Goal: Navigation & Orientation: Find specific page/section

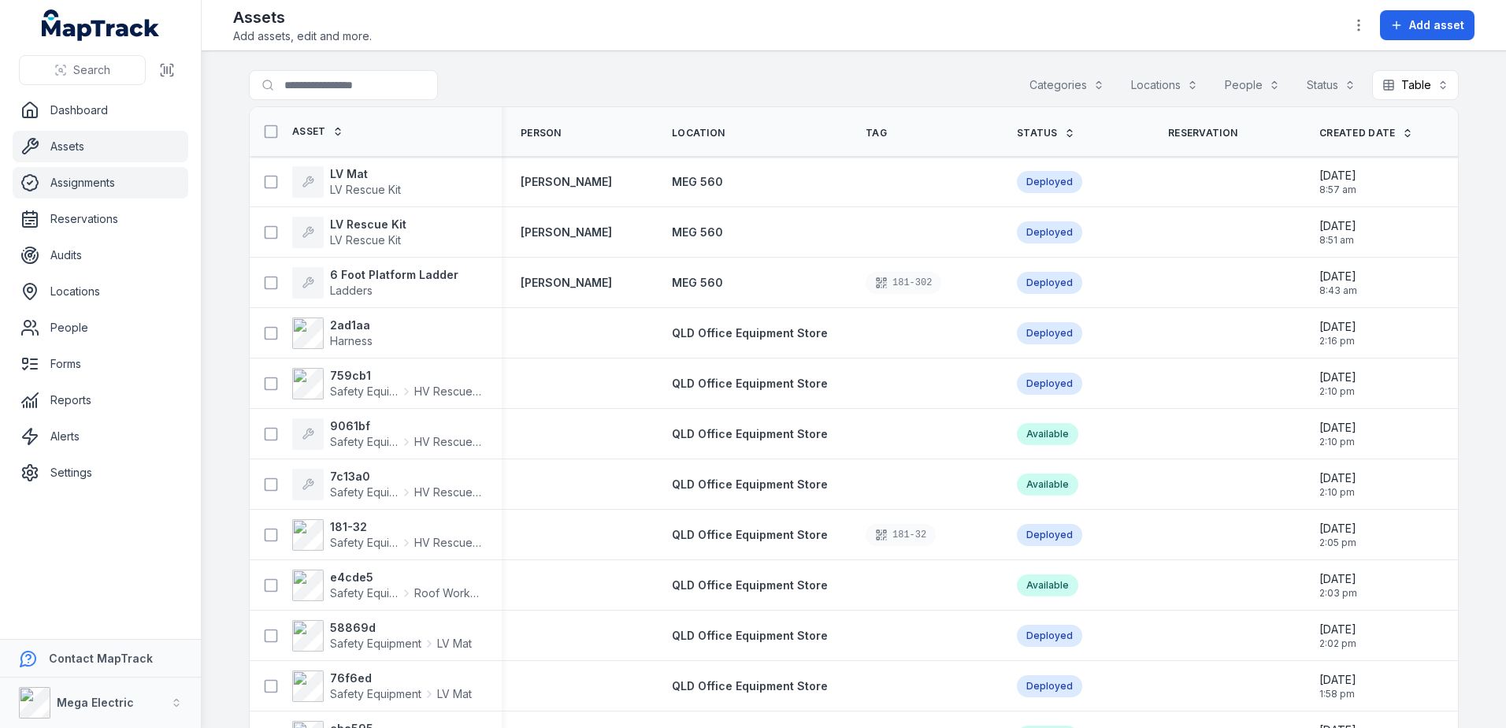
click at [95, 178] on link "Assignments" at bounding box center [101, 183] width 176 height 32
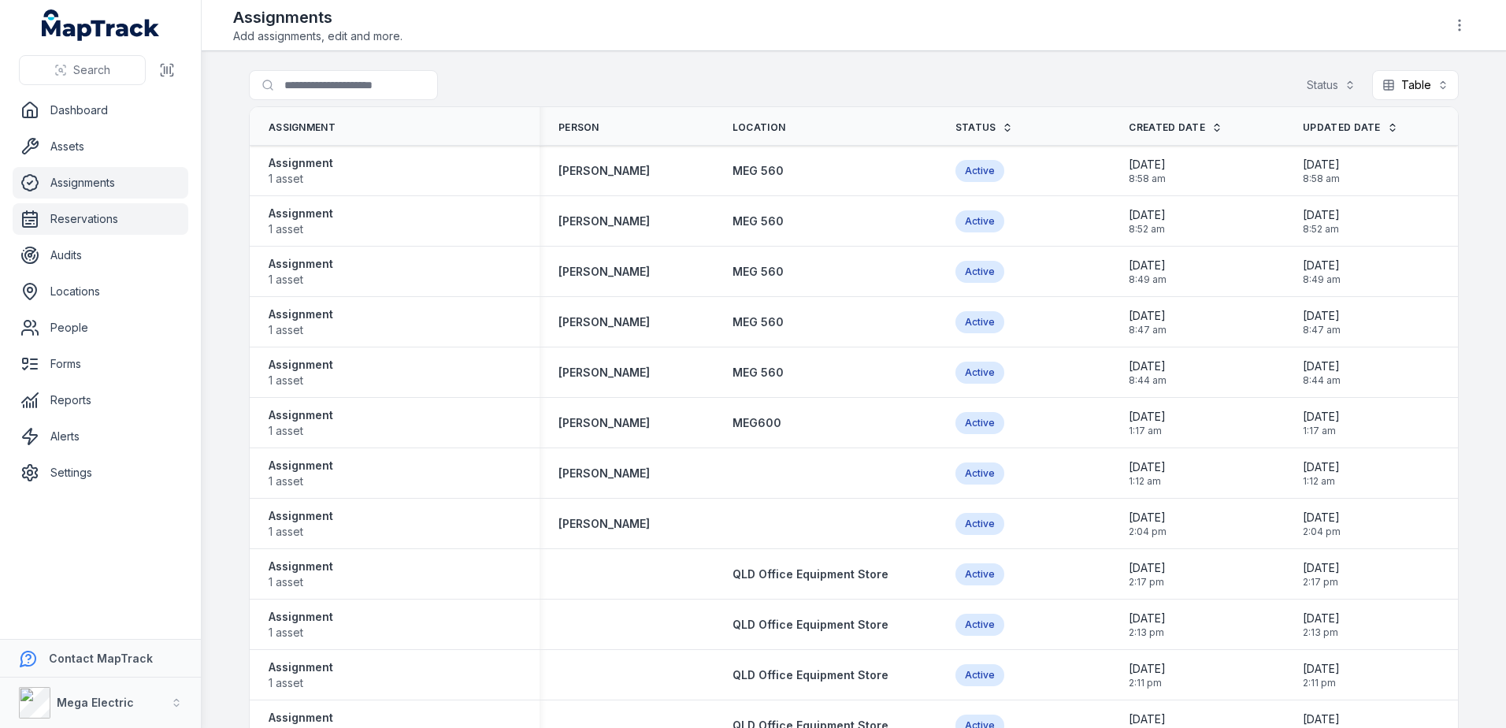
click at [121, 229] on link "Reservations" at bounding box center [101, 219] width 176 height 32
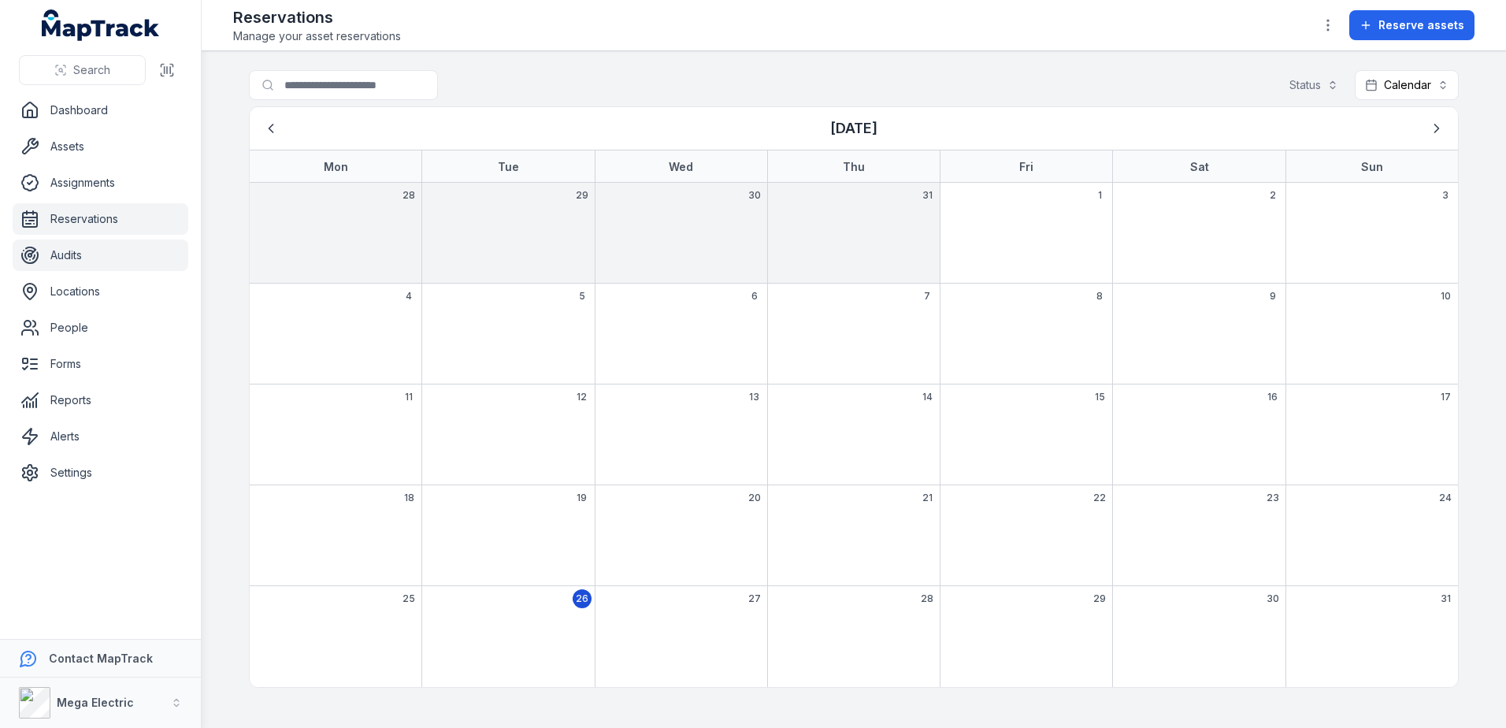
click at [124, 262] on link "Audits" at bounding box center [101, 255] width 176 height 32
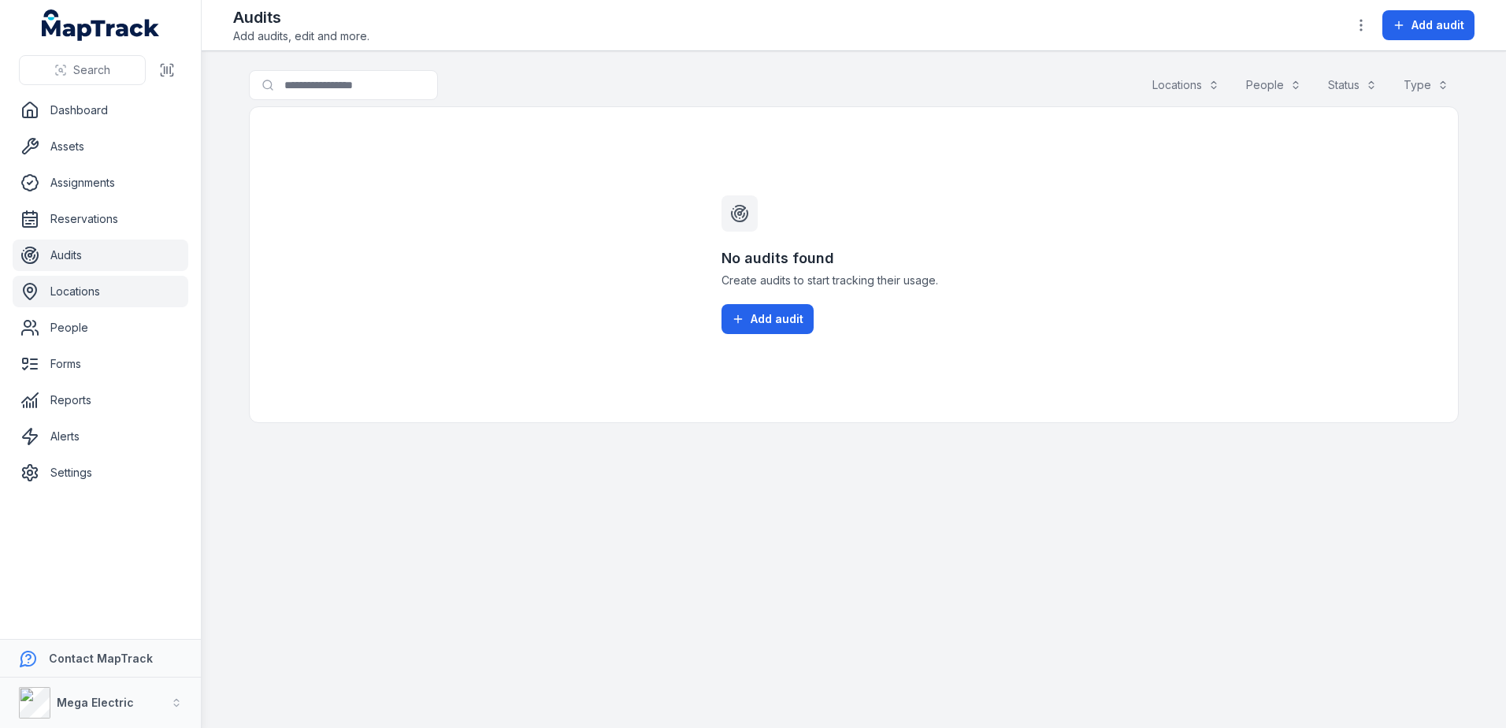
click at [113, 290] on link "Locations" at bounding box center [101, 292] width 176 height 32
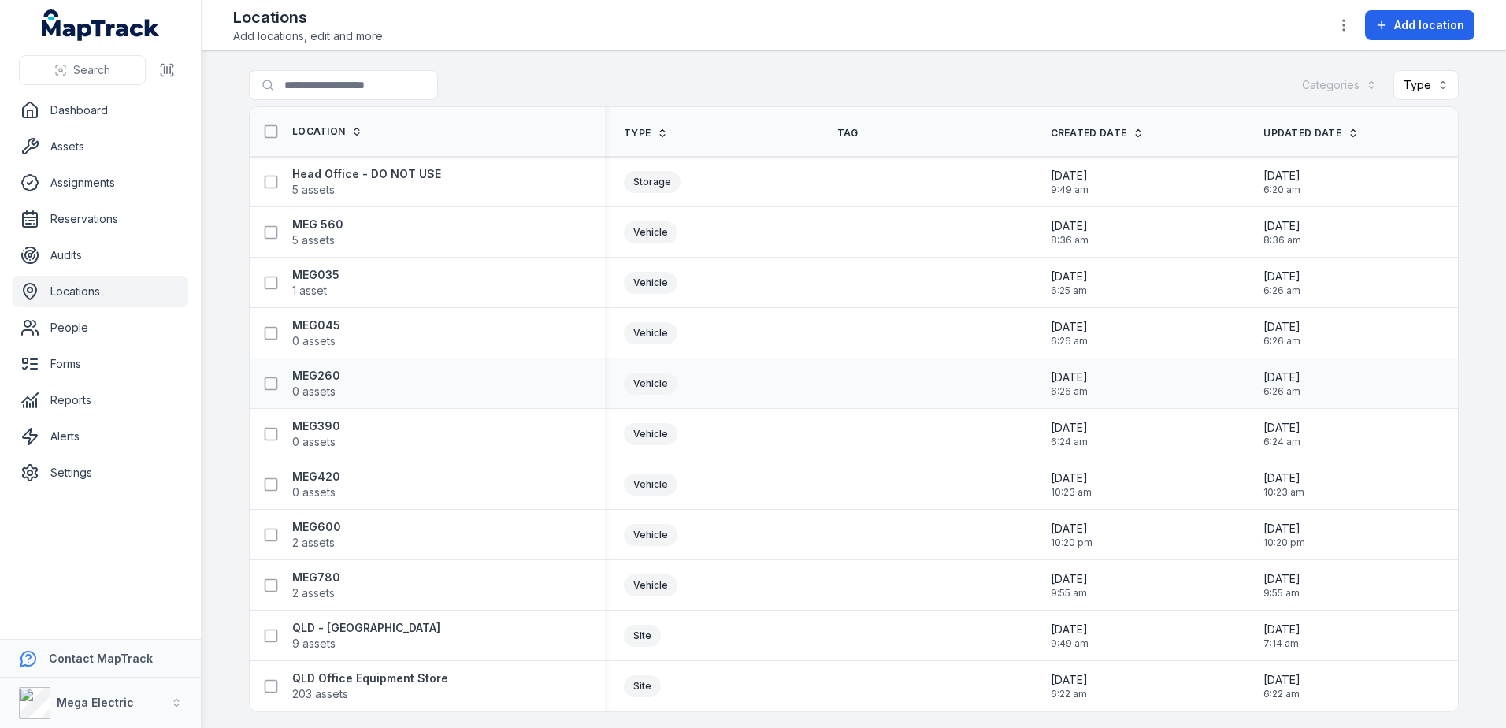
scroll to position [3, 0]
click at [127, 338] on link "People" at bounding box center [101, 328] width 176 height 32
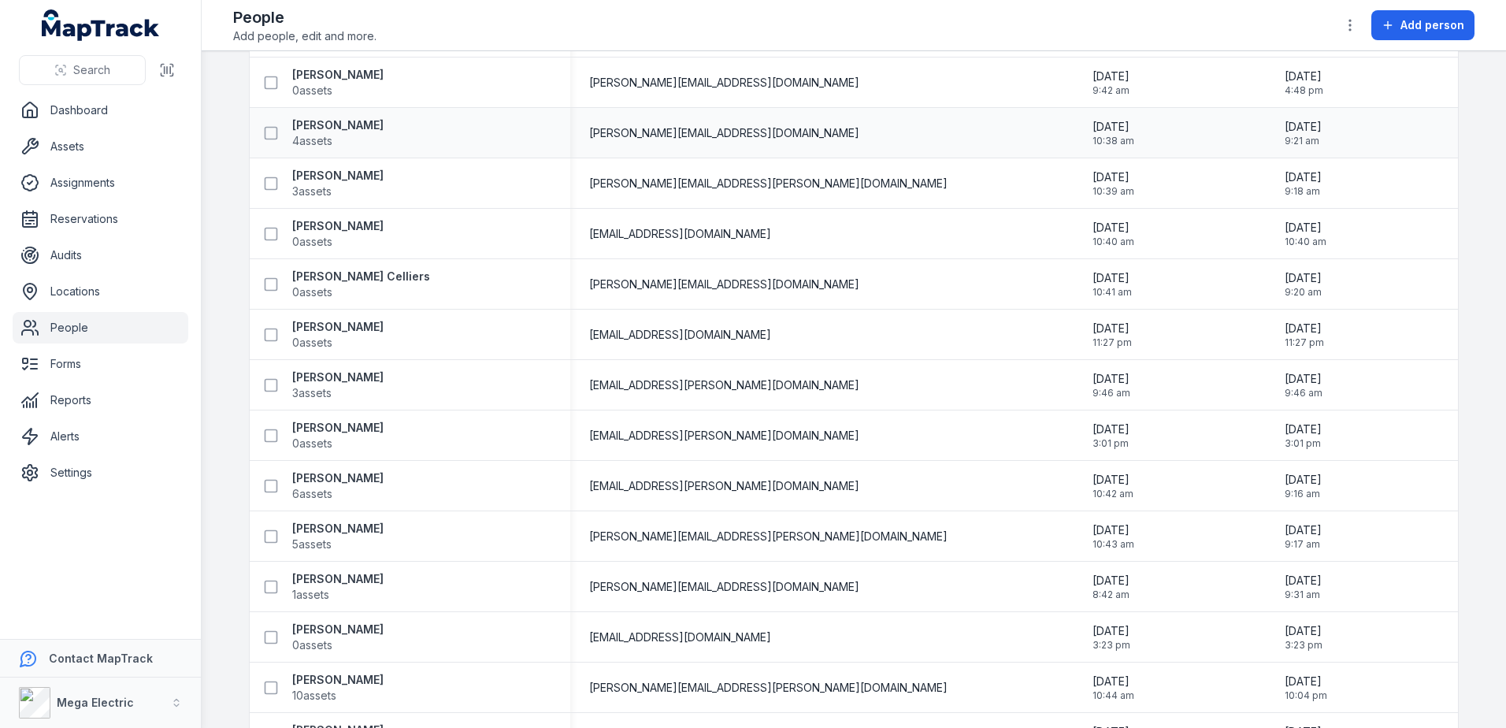
scroll to position [1103, 0]
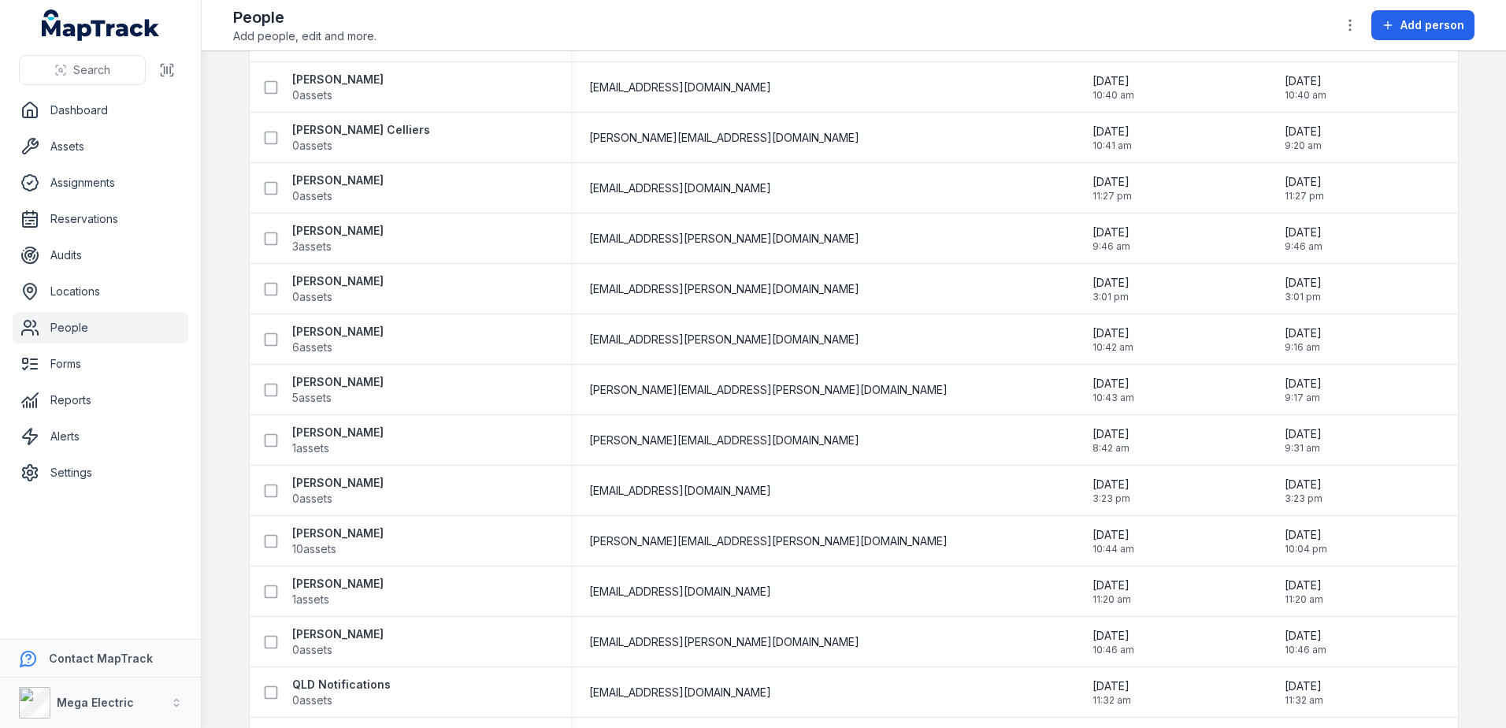
click at [130, 335] on link "People" at bounding box center [101, 328] width 176 height 32
click at [120, 354] on link "Forms" at bounding box center [101, 364] width 176 height 32
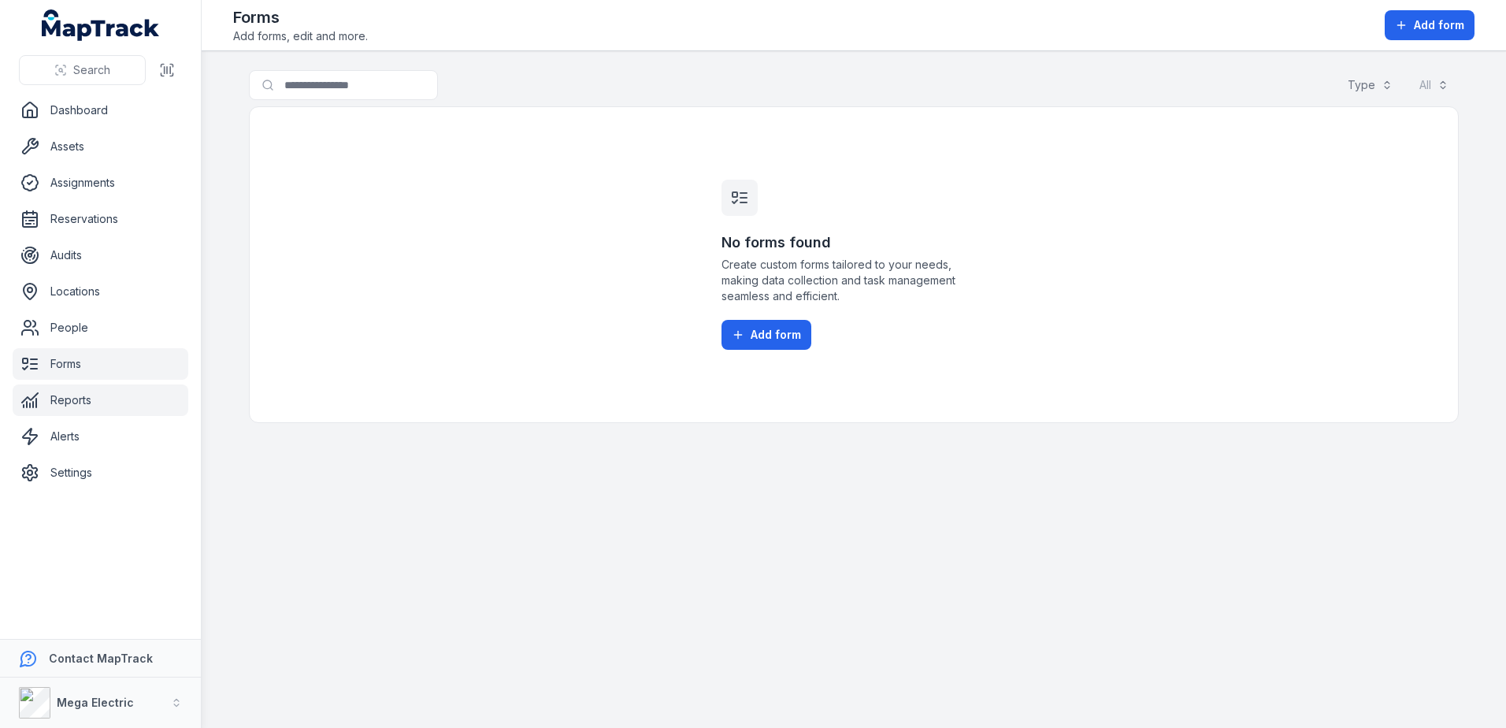
click at [111, 399] on link "Reports" at bounding box center [101, 400] width 176 height 32
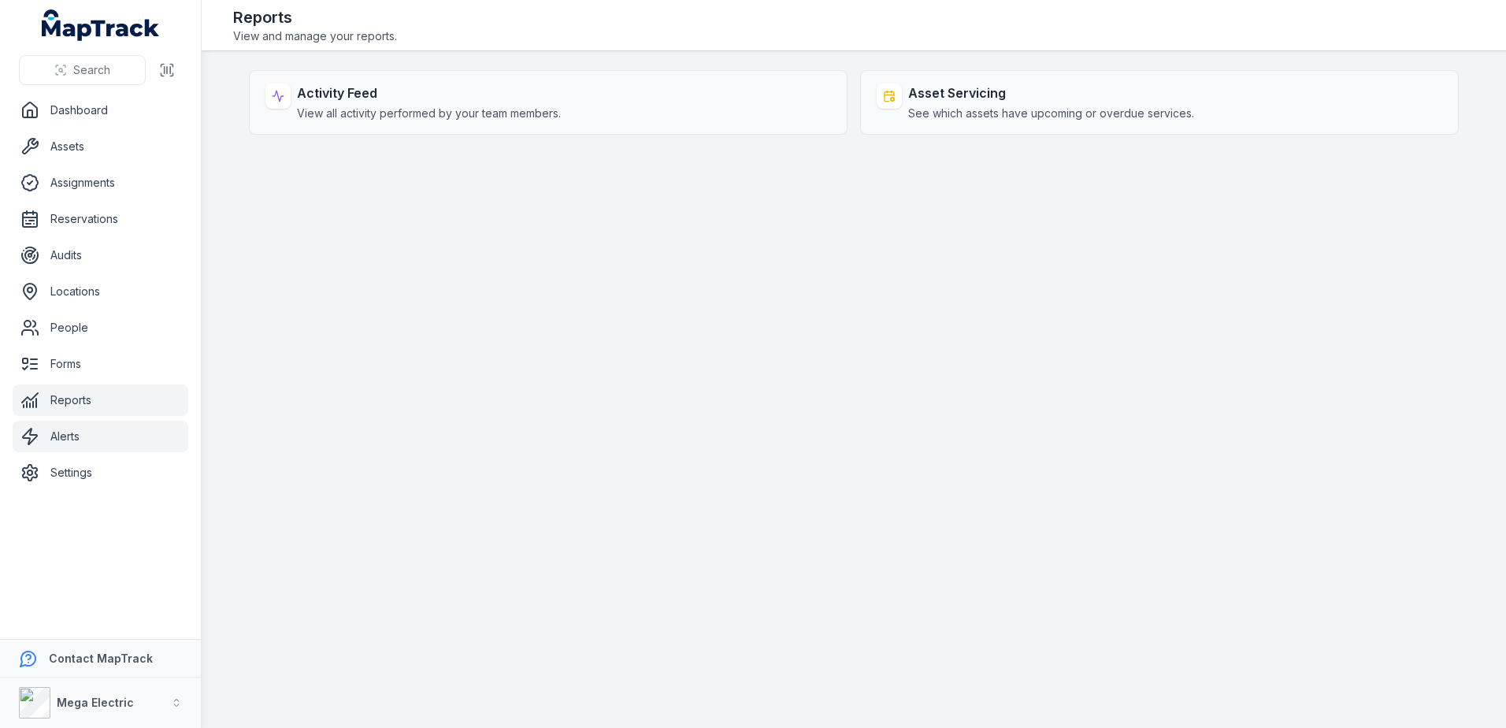
click at [142, 434] on link "Alerts" at bounding box center [101, 437] width 176 height 32
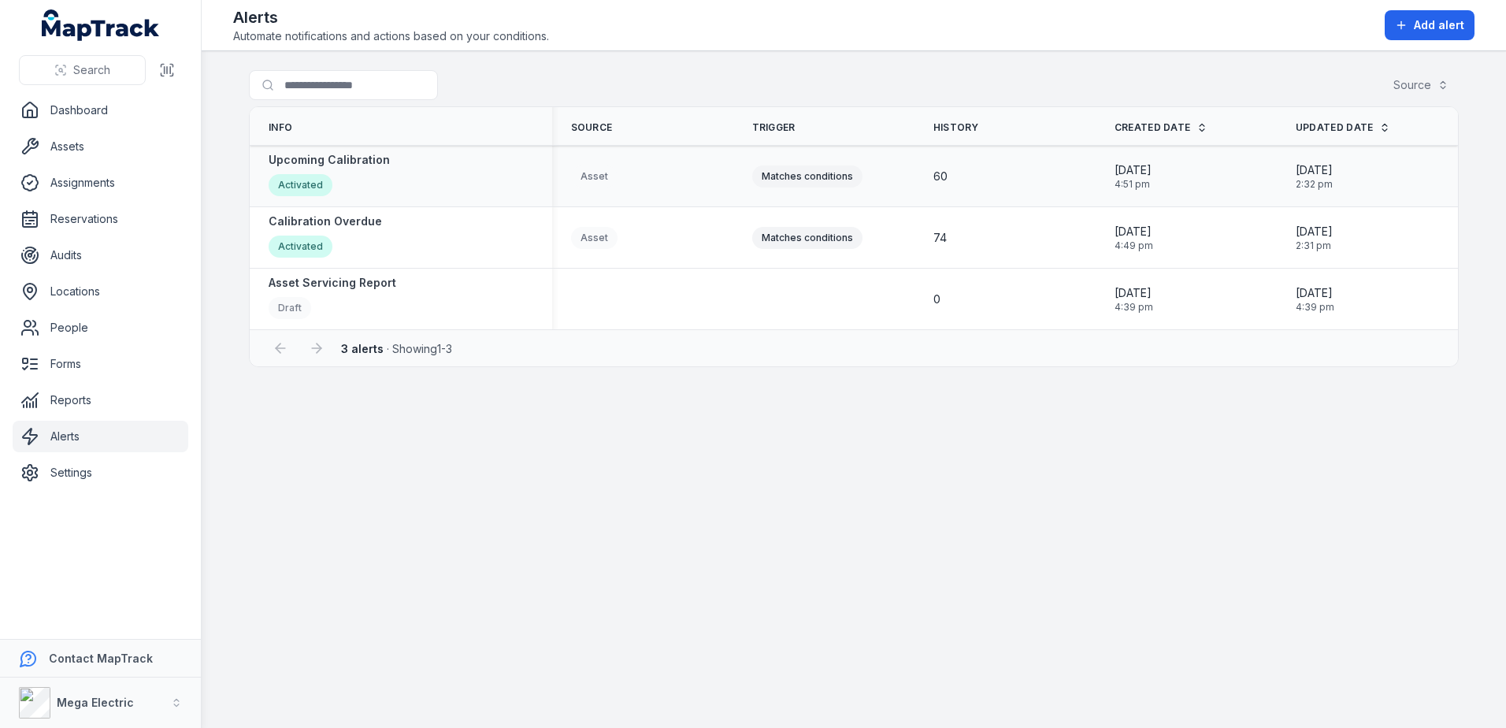
click at [726, 182] on div "Asset" at bounding box center [642, 176] width 181 height 35
click at [347, 160] on strong "Upcoming Calibration" at bounding box center [329, 160] width 121 height 16
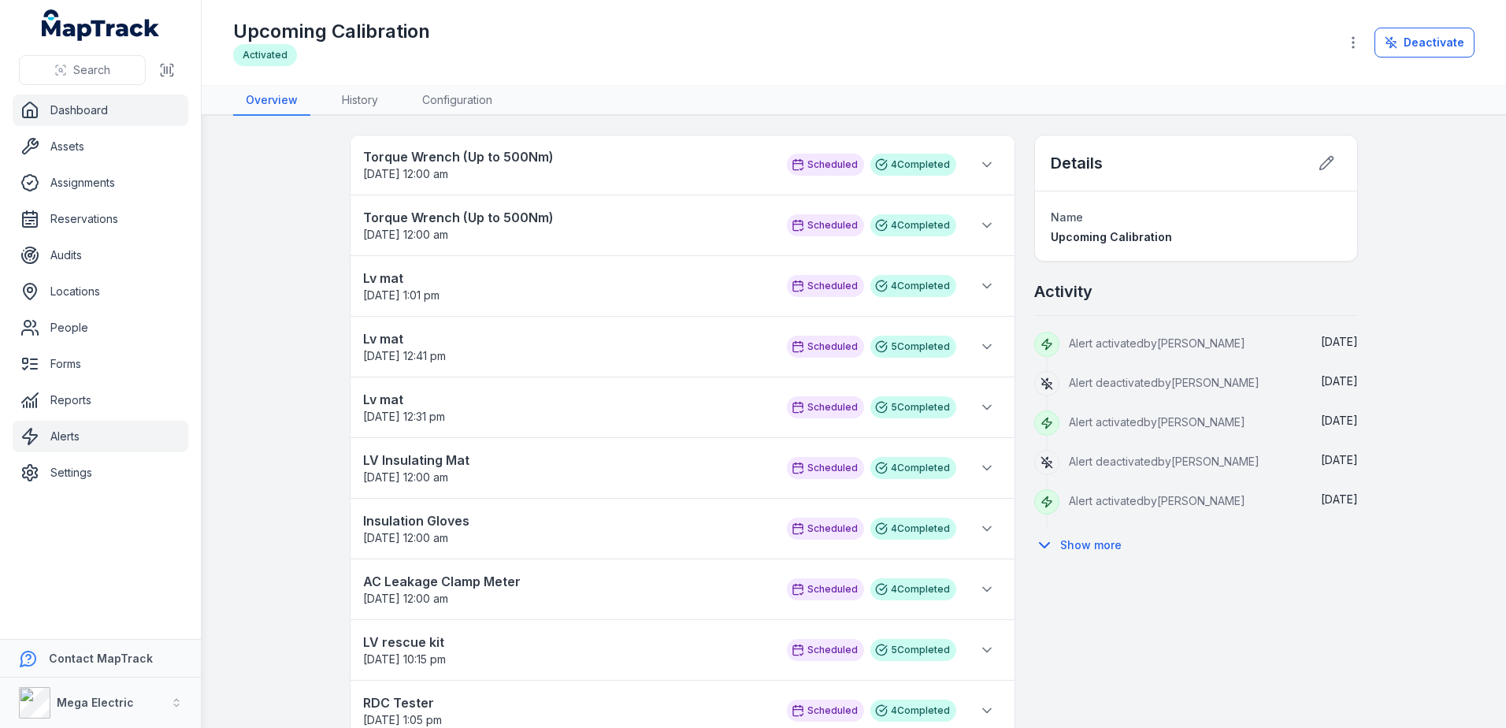
click at [87, 114] on link "Dashboard" at bounding box center [101, 111] width 176 height 32
